Goal: Task Accomplishment & Management: Manage account settings

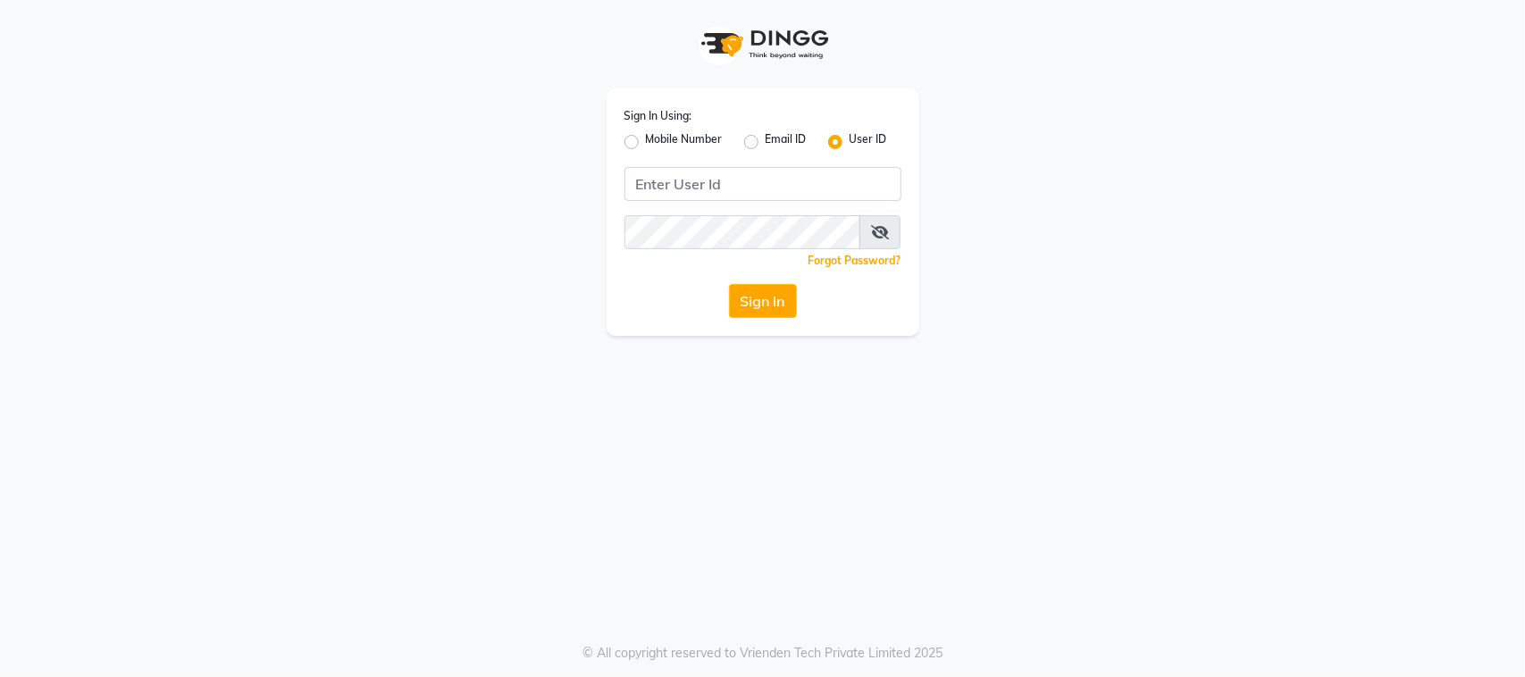
drag, startPoint x: 1318, startPoint y: 202, endPoint x: 1234, endPoint y: 280, distance: 114.4
click at [1318, 202] on app-login "Sign In Using: Mobile Number Email ID User ID Remember me Forgot Password? Sign…" at bounding box center [762, 168] width 1525 height 336
click at [800, 171] on input "Username" at bounding box center [762, 184] width 277 height 34
type input "e"
type input "E"
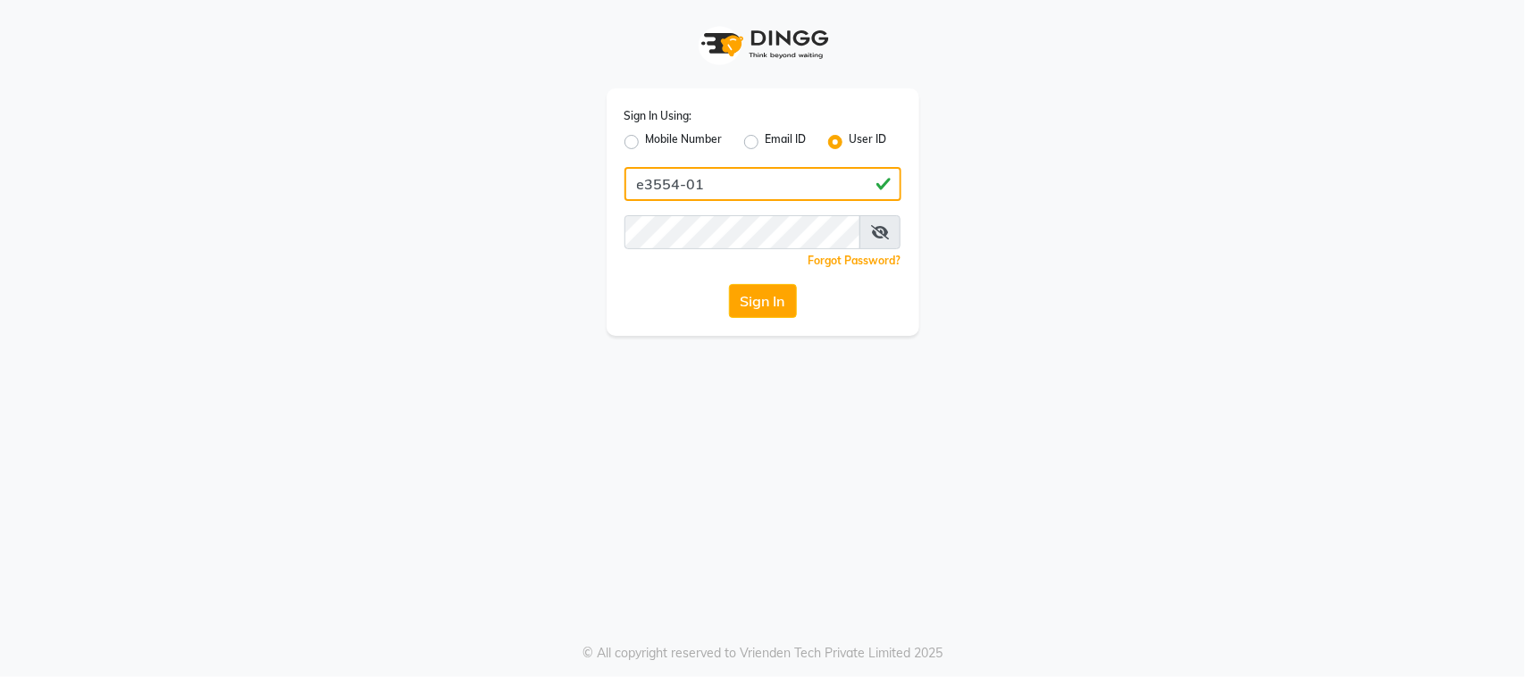
type input "e3554-01"
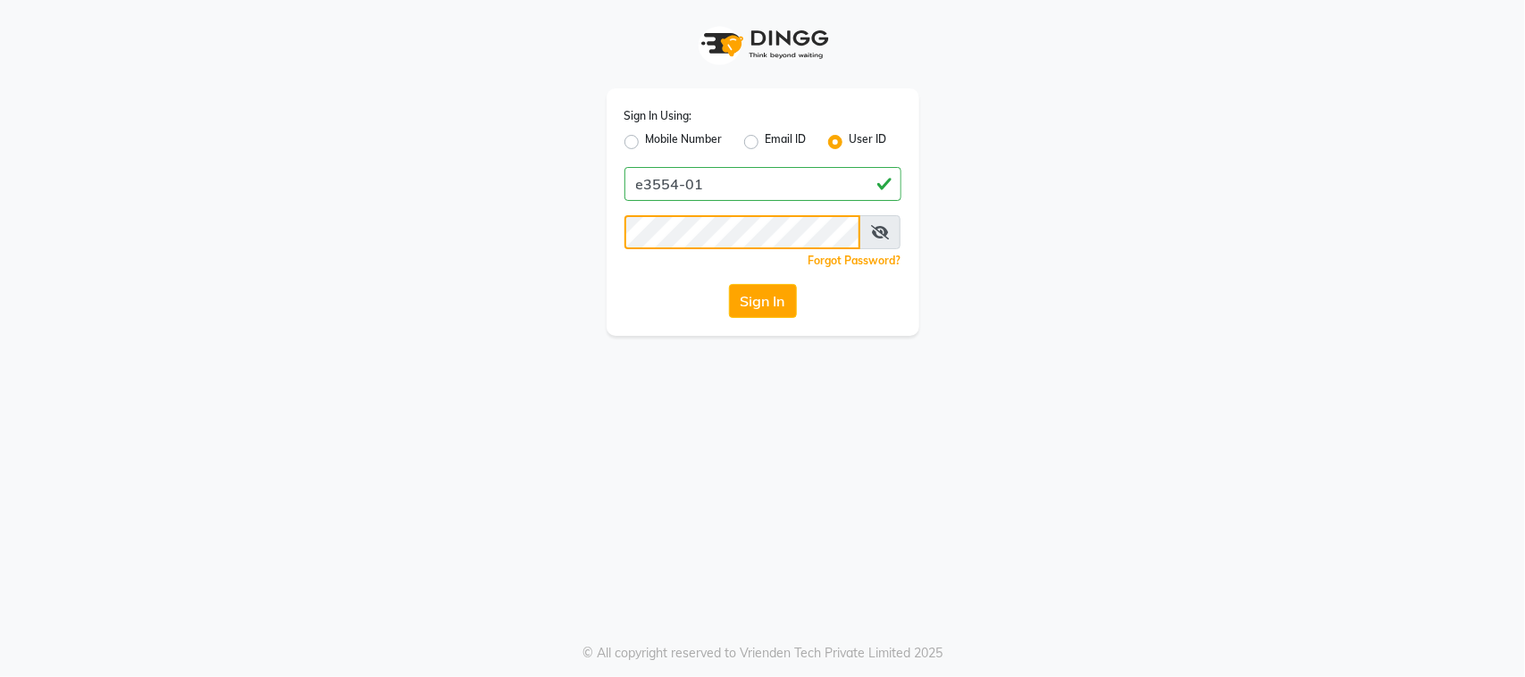
click at [729, 284] on button "Sign In" at bounding box center [763, 301] width 68 height 34
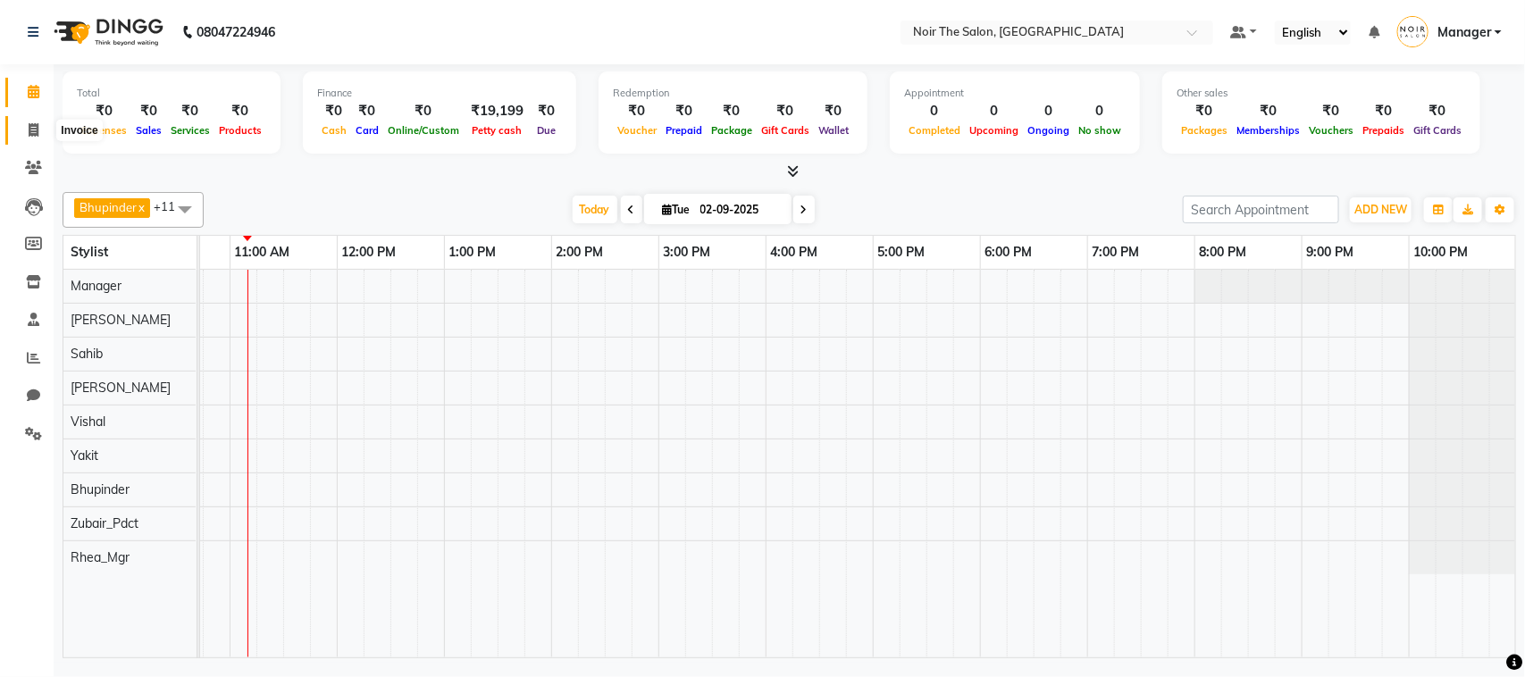
click at [24, 129] on span at bounding box center [33, 131] width 31 height 21
select select "service"
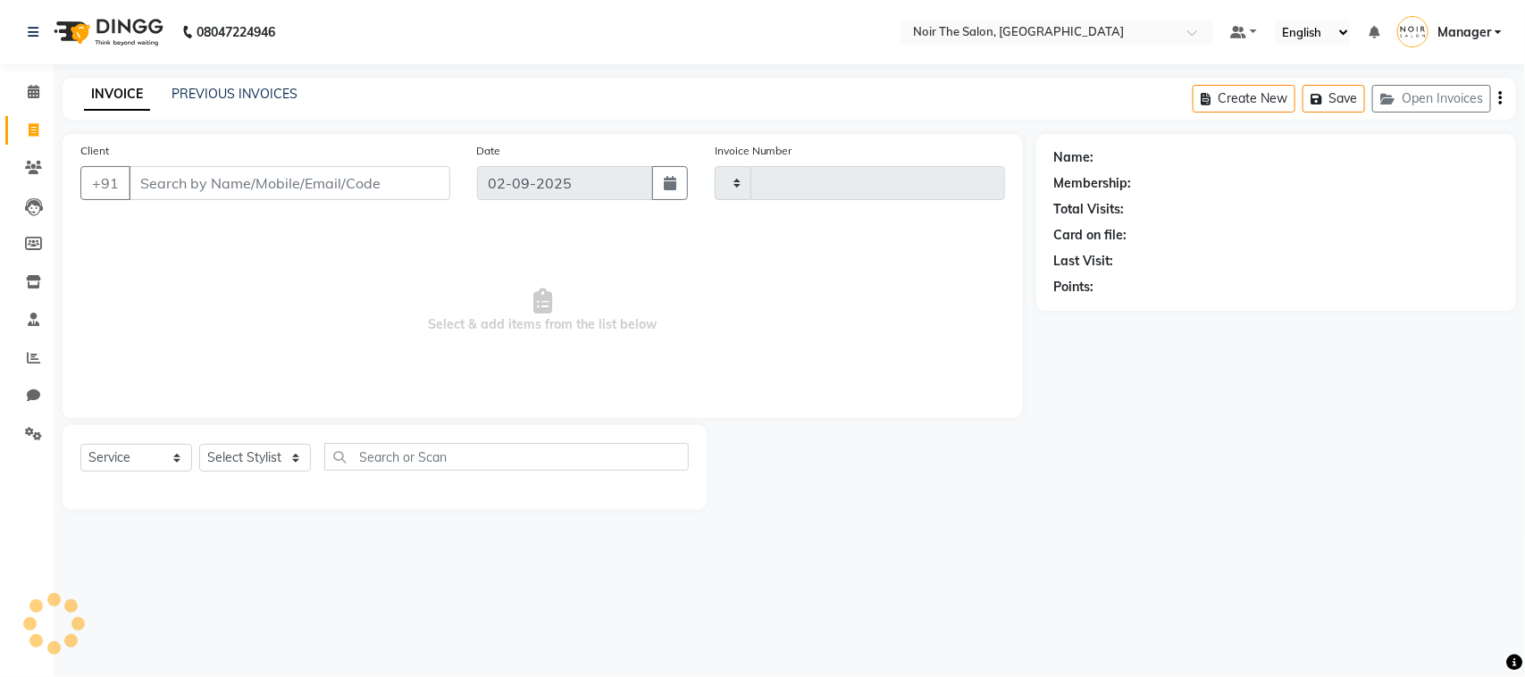
type input "3094"
select select "8026"
click at [33, 86] on icon at bounding box center [34, 91] width 12 height 13
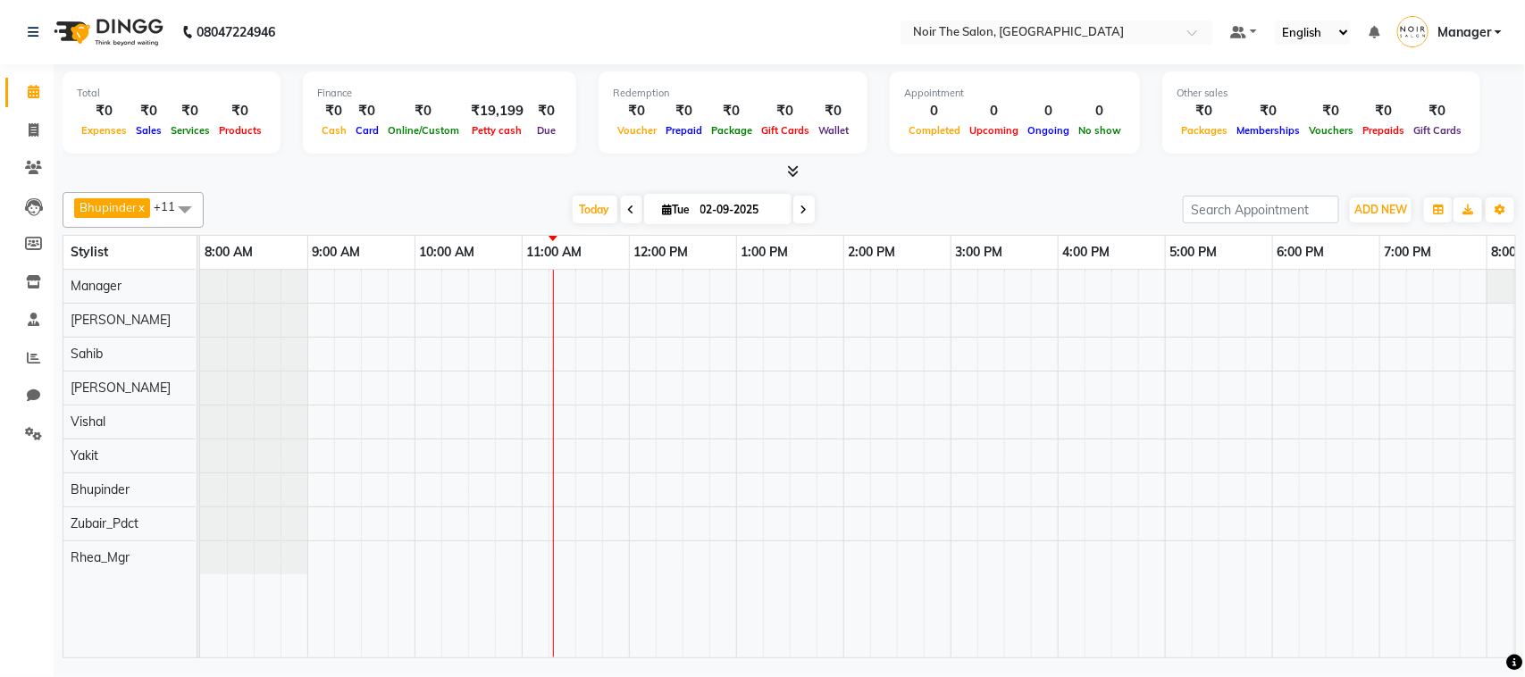
click at [24, 415] on li "Settings" at bounding box center [27, 434] width 54 height 38
click at [27, 431] on icon at bounding box center [33, 433] width 17 height 13
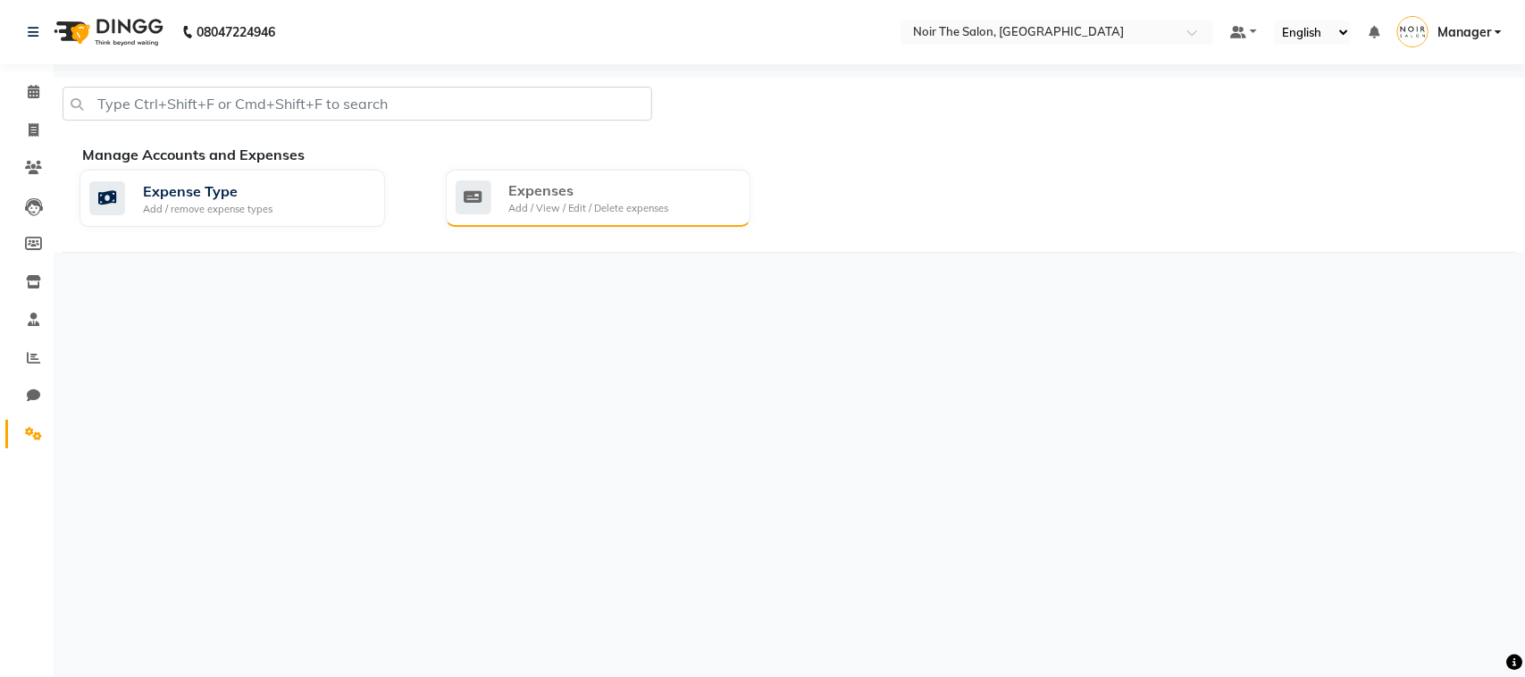
click at [556, 212] on div "Add / View / Edit / Delete expenses" at bounding box center [589, 208] width 160 height 15
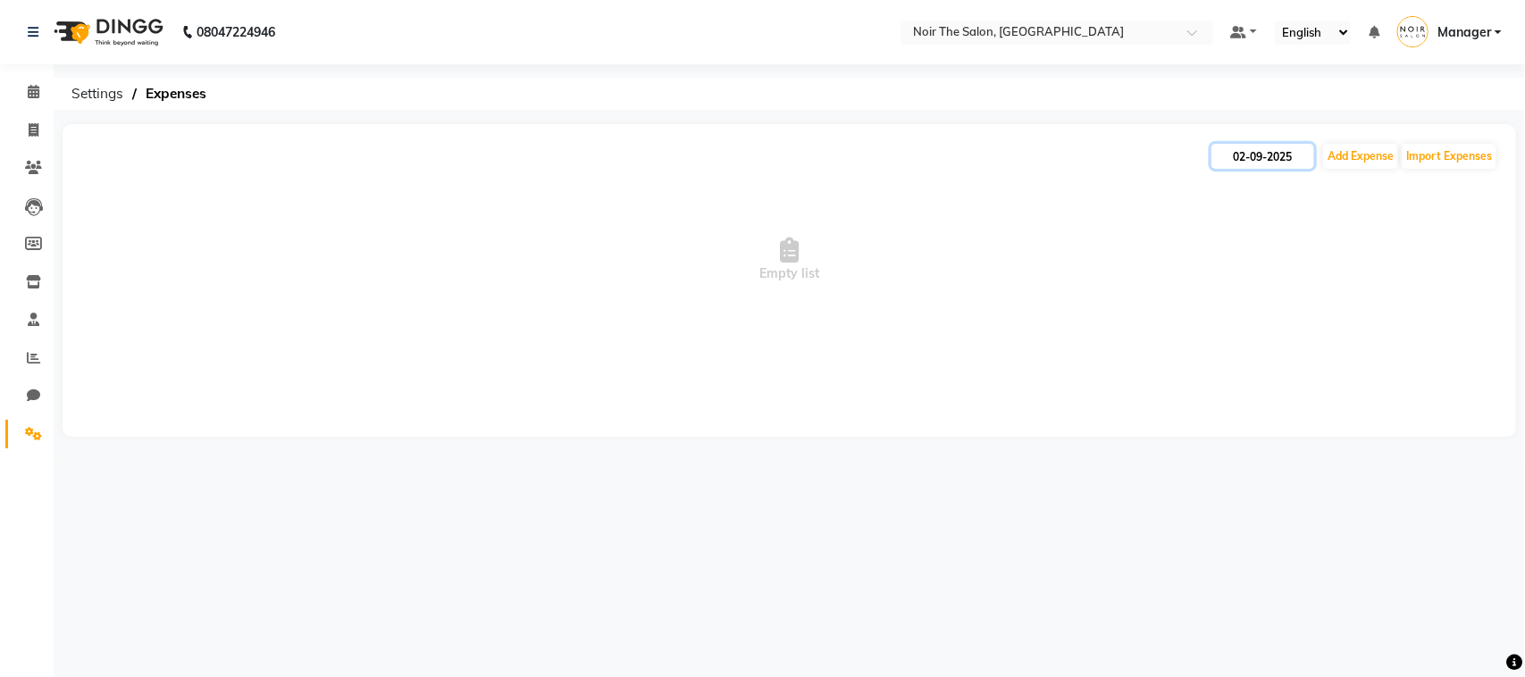
click at [1270, 161] on input "02-09-2025" at bounding box center [1262, 156] width 103 height 25
select select "9"
select select "2025"
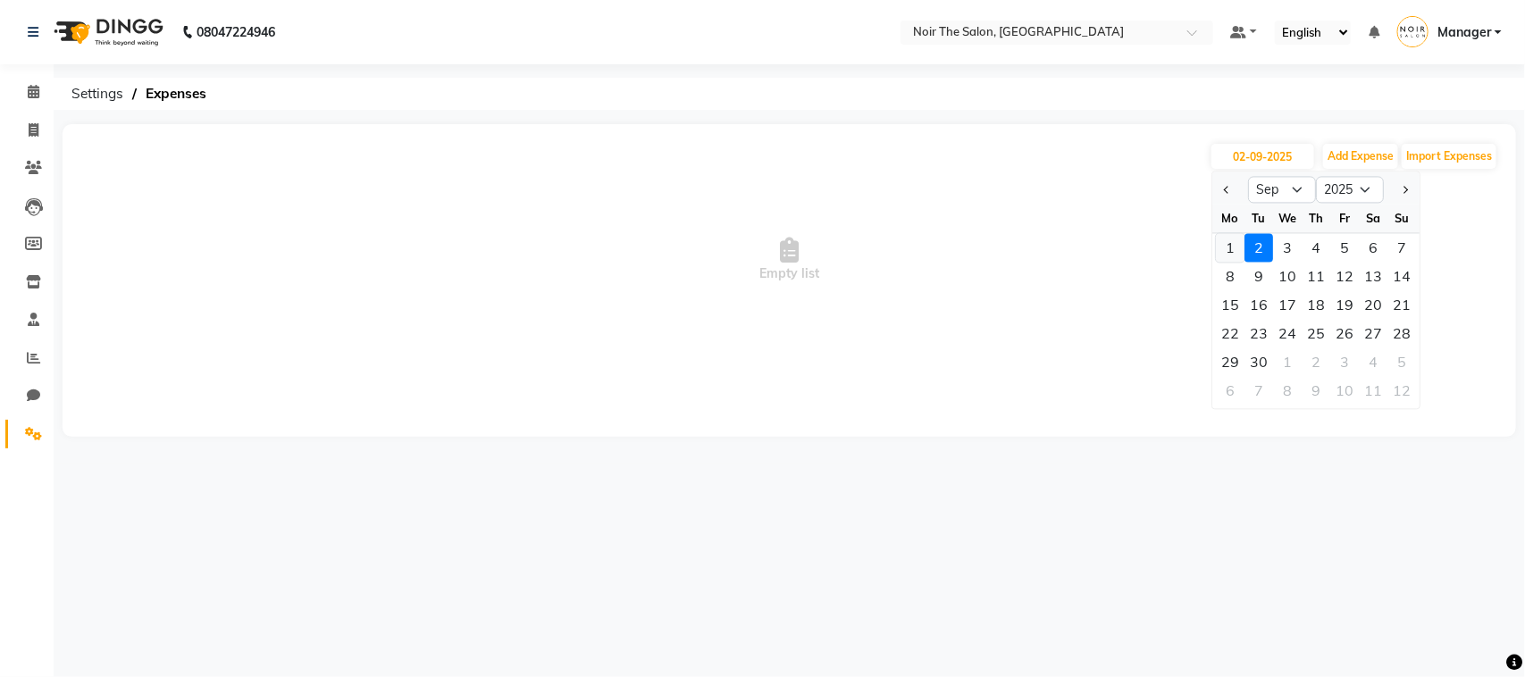
click at [1232, 238] on div "1" at bounding box center [1230, 248] width 29 height 29
type input "[DATE]"
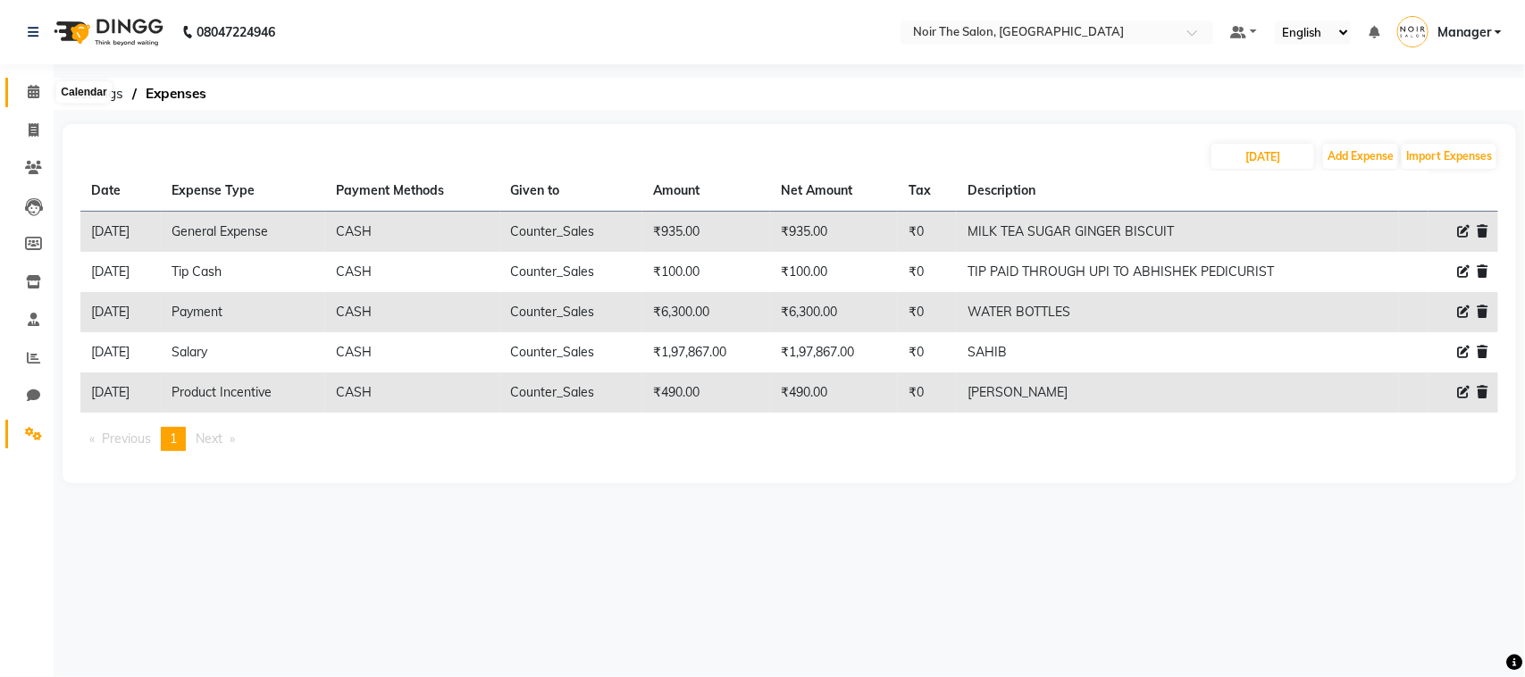
click at [45, 101] on span at bounding box center [33, 92] width 31 height 21
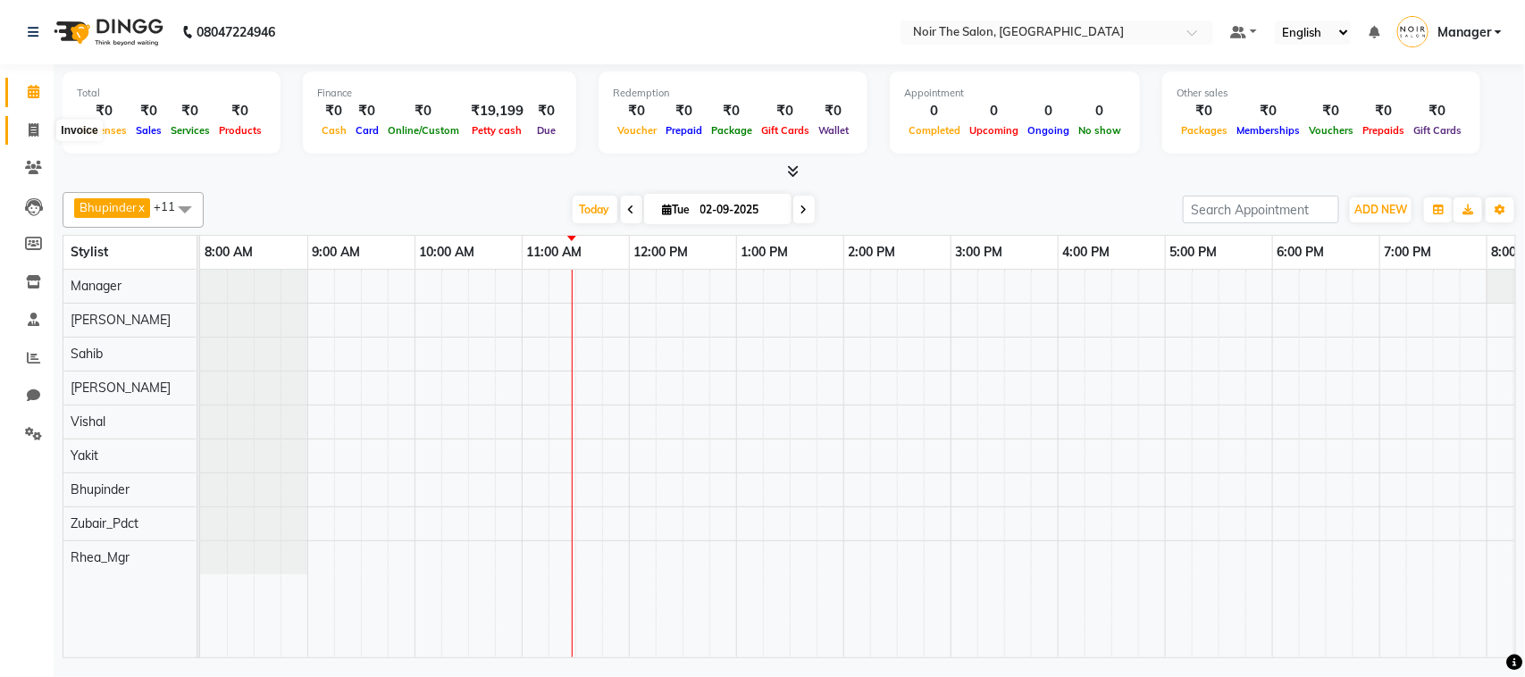
click at [32, 135] on icon at bounding box center [34, 129] width 10 height 13
select select "service"
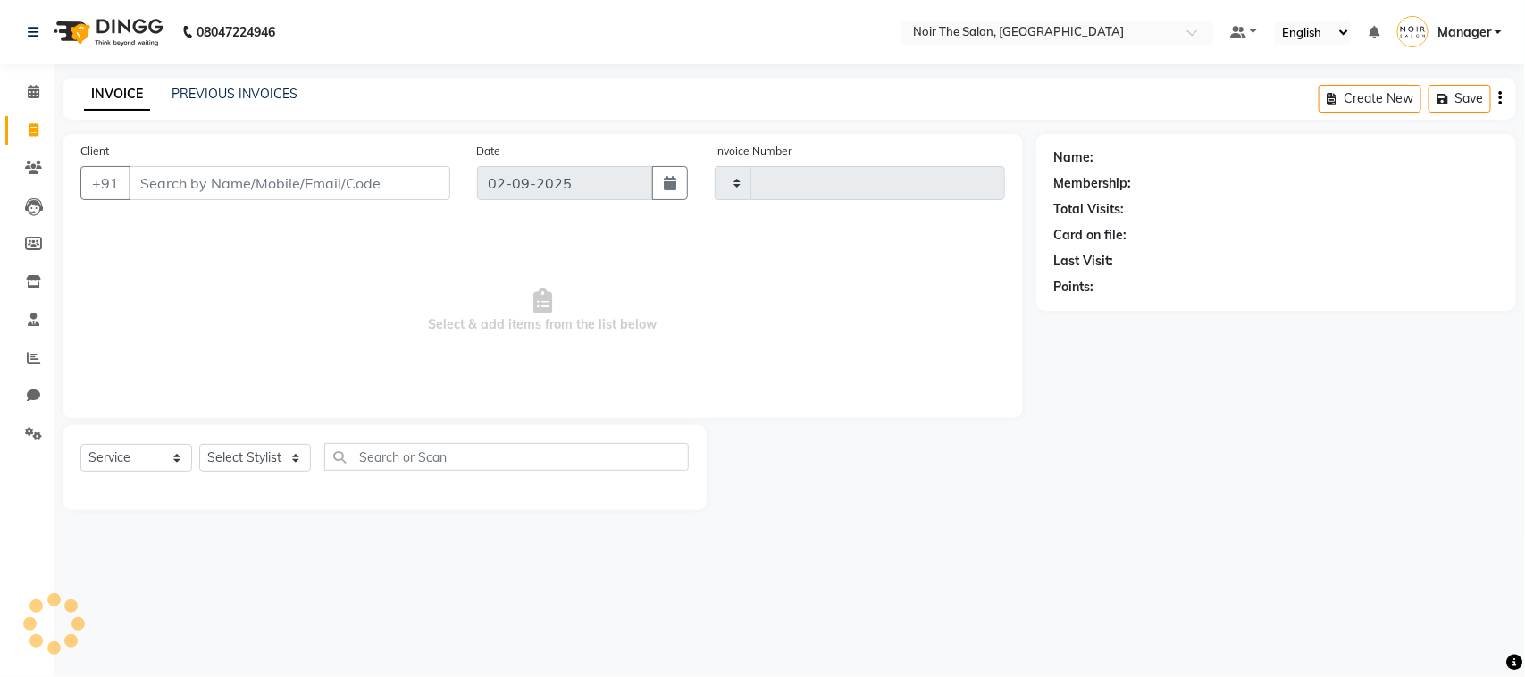
type input "3094"
select select "8026"
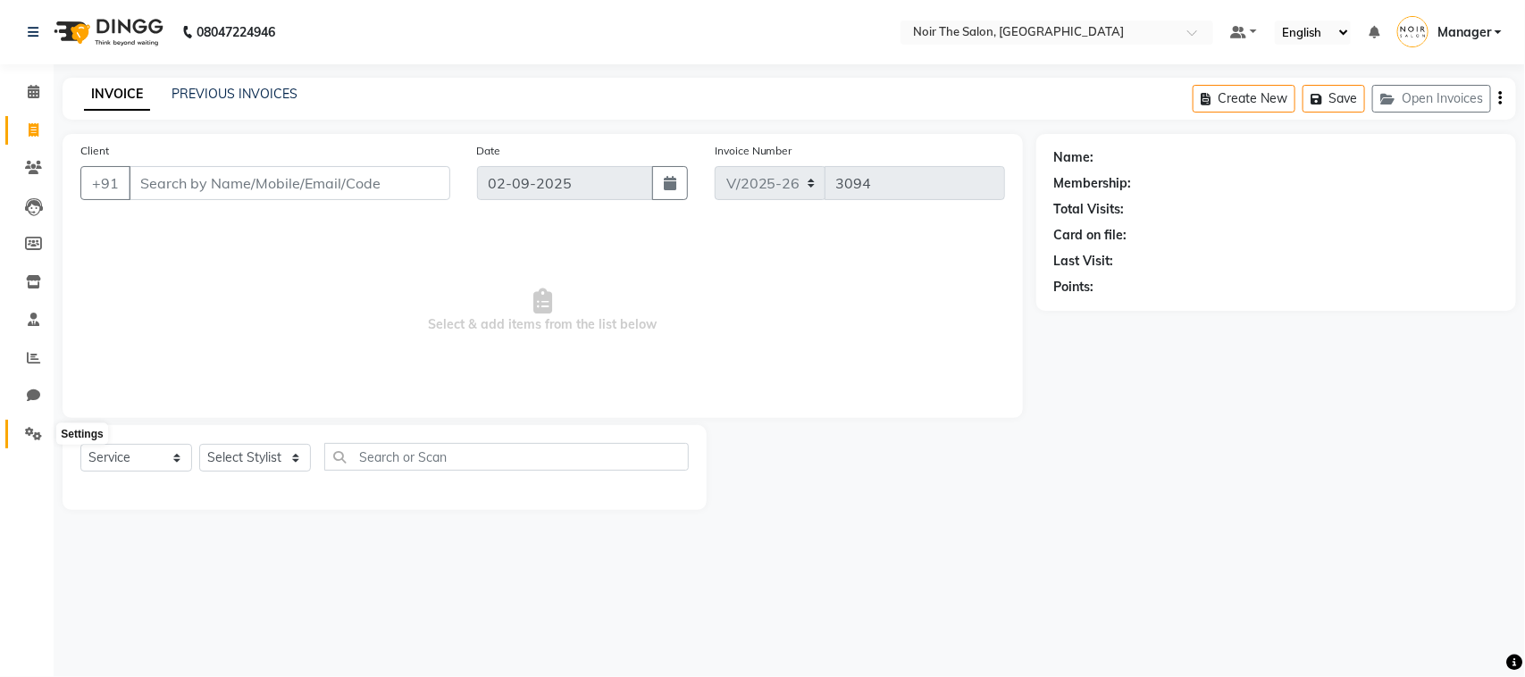
click at [29, 427] on icon at bounding box center [33, 433] width 17 height 13
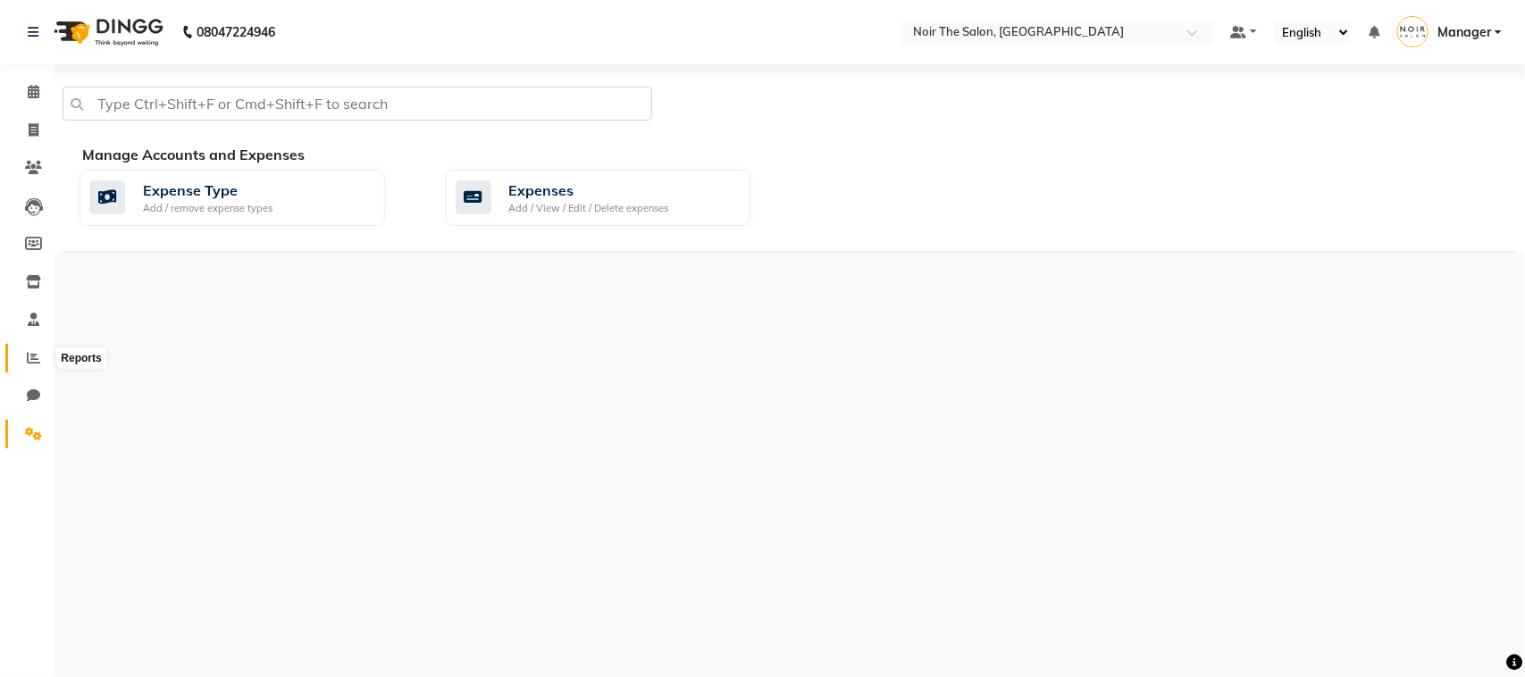
click at [28, 364] on span at bounding box center [33, 358] width 31 height 21
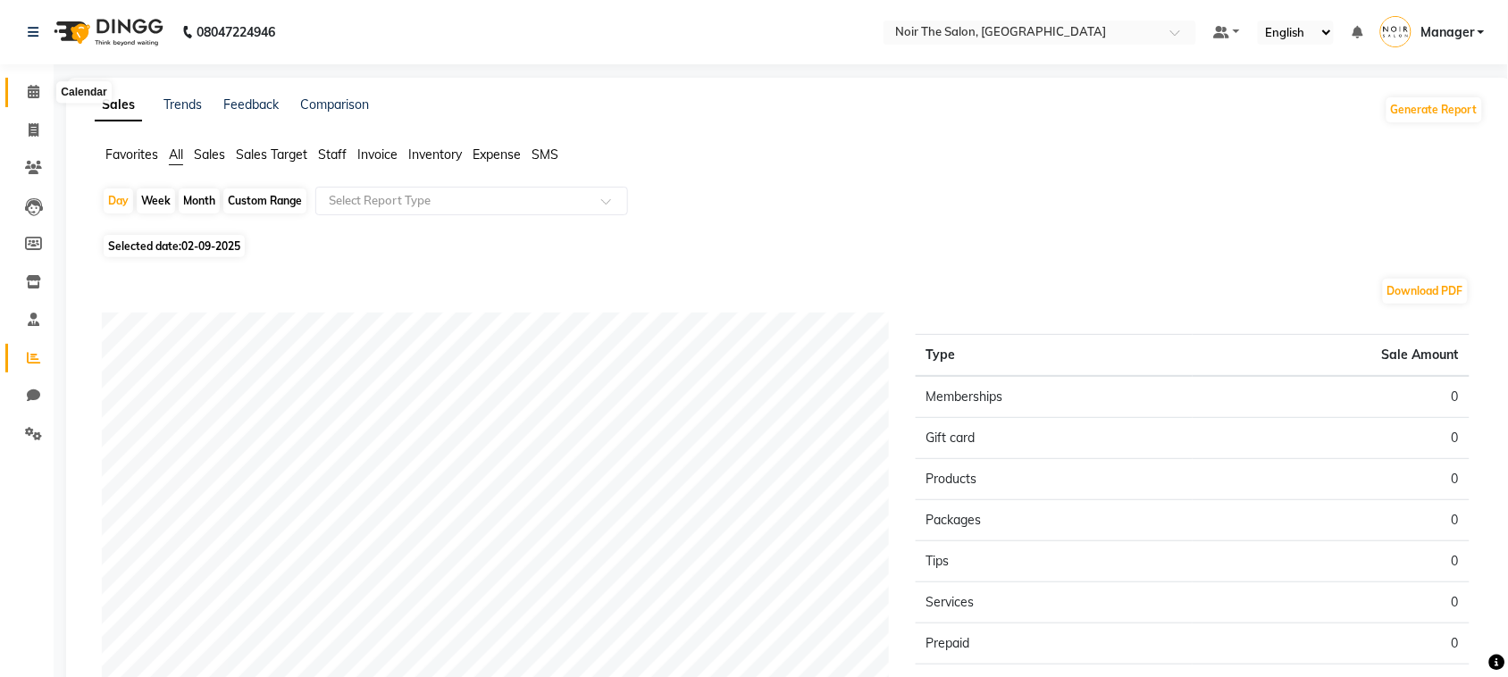
click at [22, 95] on span at bounding box center [33, 92] width 31 height 21
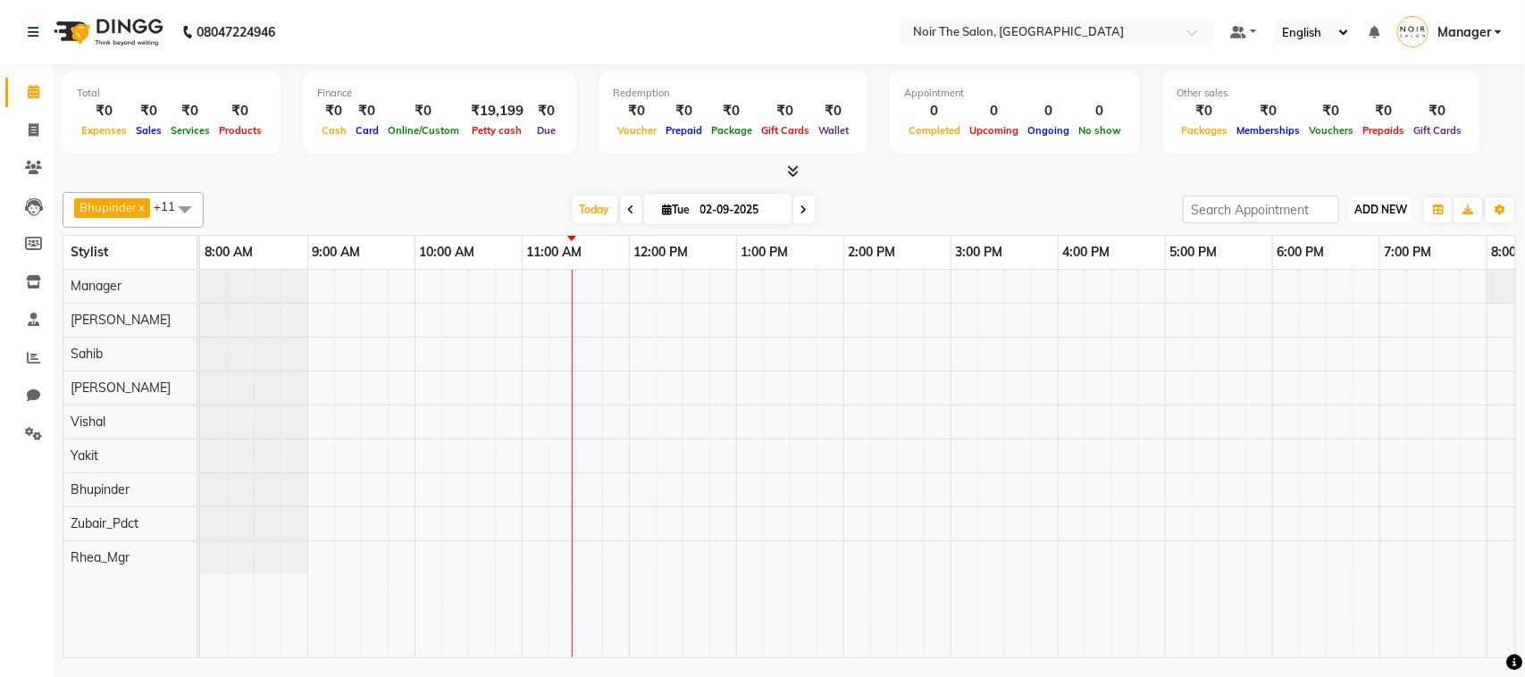
click at [1375, 214] on span "ADD NEW" at bounding box center [1380, 209] width 53 height 13
click at [1328, 288] on link "Add Expense" at bounding box center [1340, 290] width 141 height 23
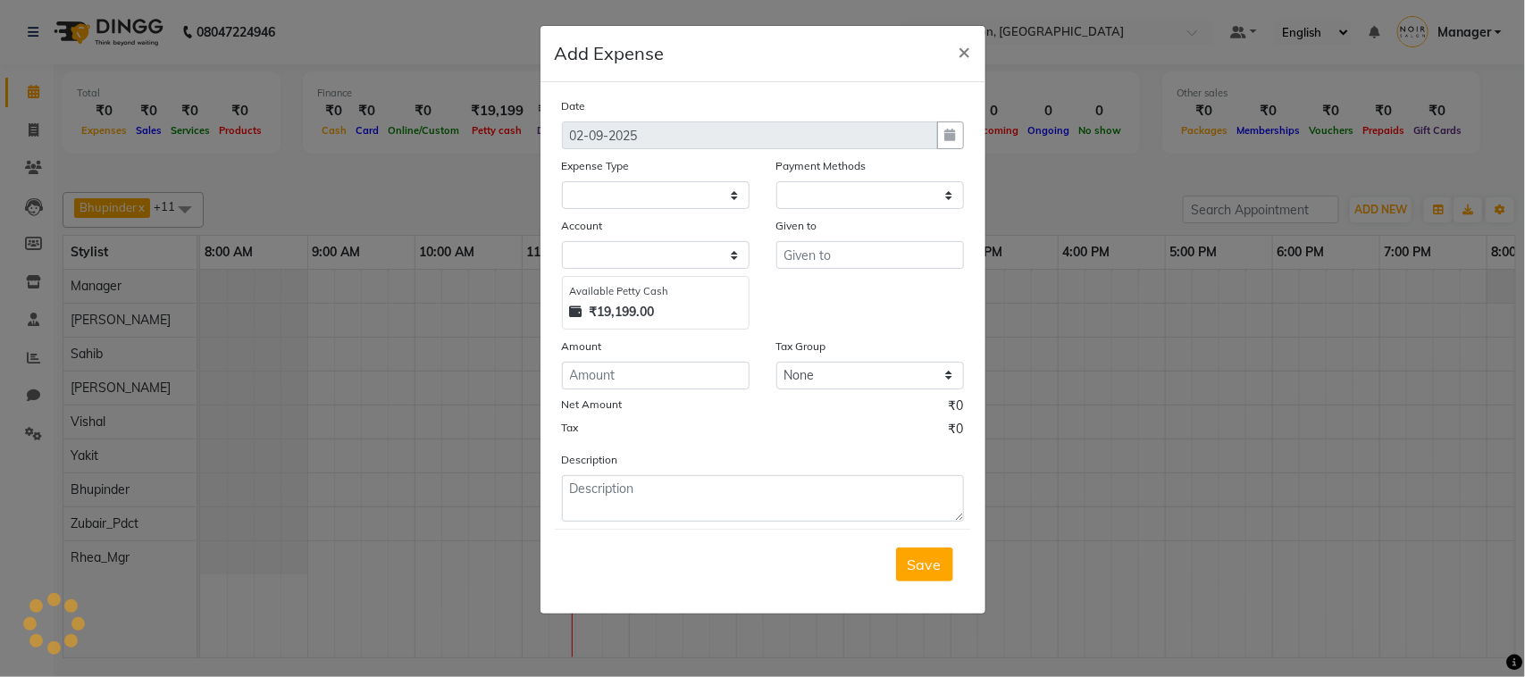
select select "1"
select select "7157"
click at [668, 369] on input "number" at bounding box center [656, 376] width 188 height 28
type input "88"
click at [972, 51] on button "×" at bounding box center [964, 51] width 41 height 50
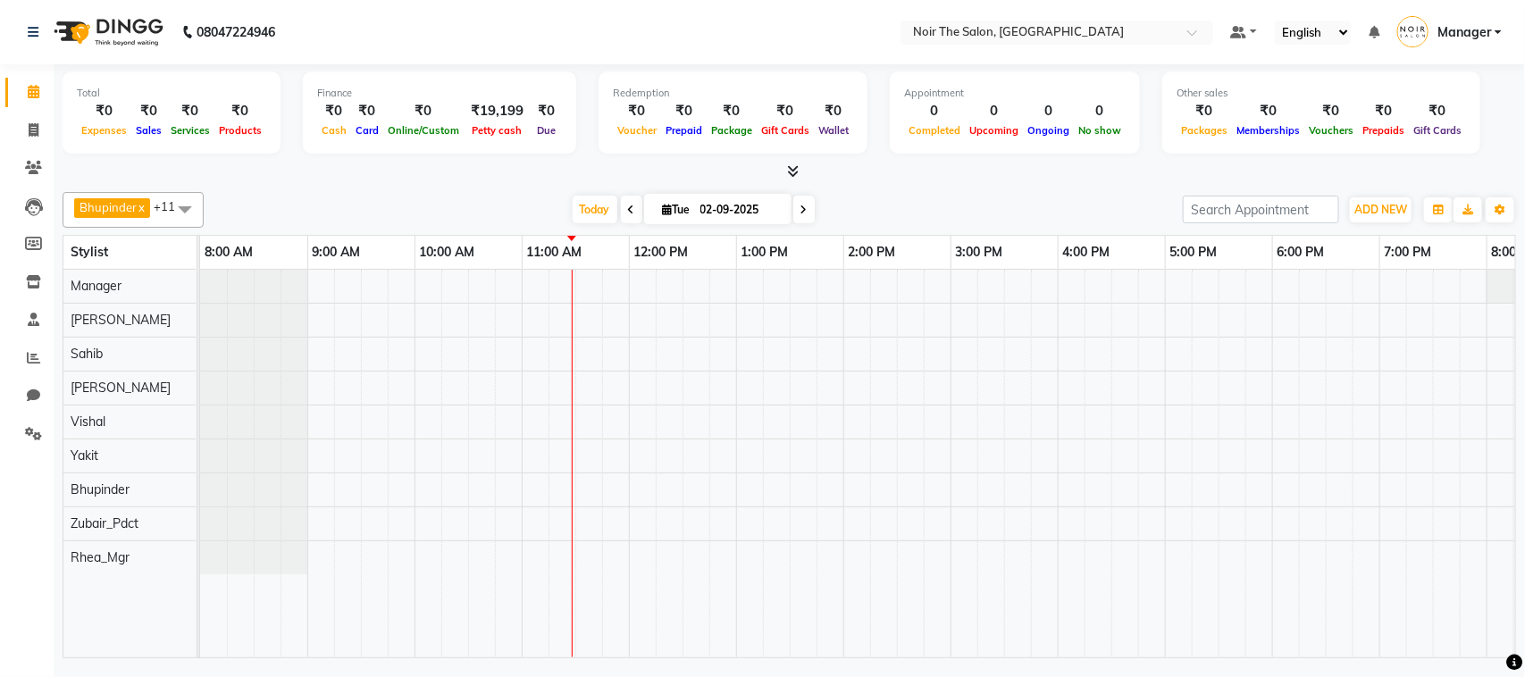
click at [284, 180] on div at bounding box center [789, 172] width 1453 height 19
